Goal: Task Accomplishment & Management: Manage account settings

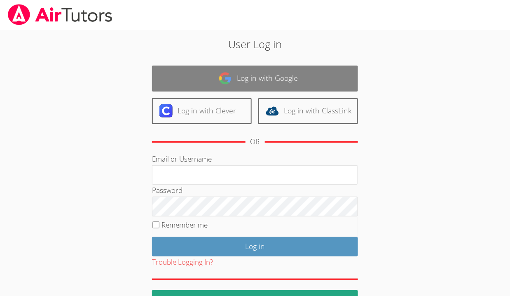
type input "[EMAIL_ADDRESS][DOMAIN_NAME]"
click at [319, 77] on link "Log in with Google" at bounding box center [255, 78] width 206 height 26
